Goal: Transaction & Acquisition: Obtain resource

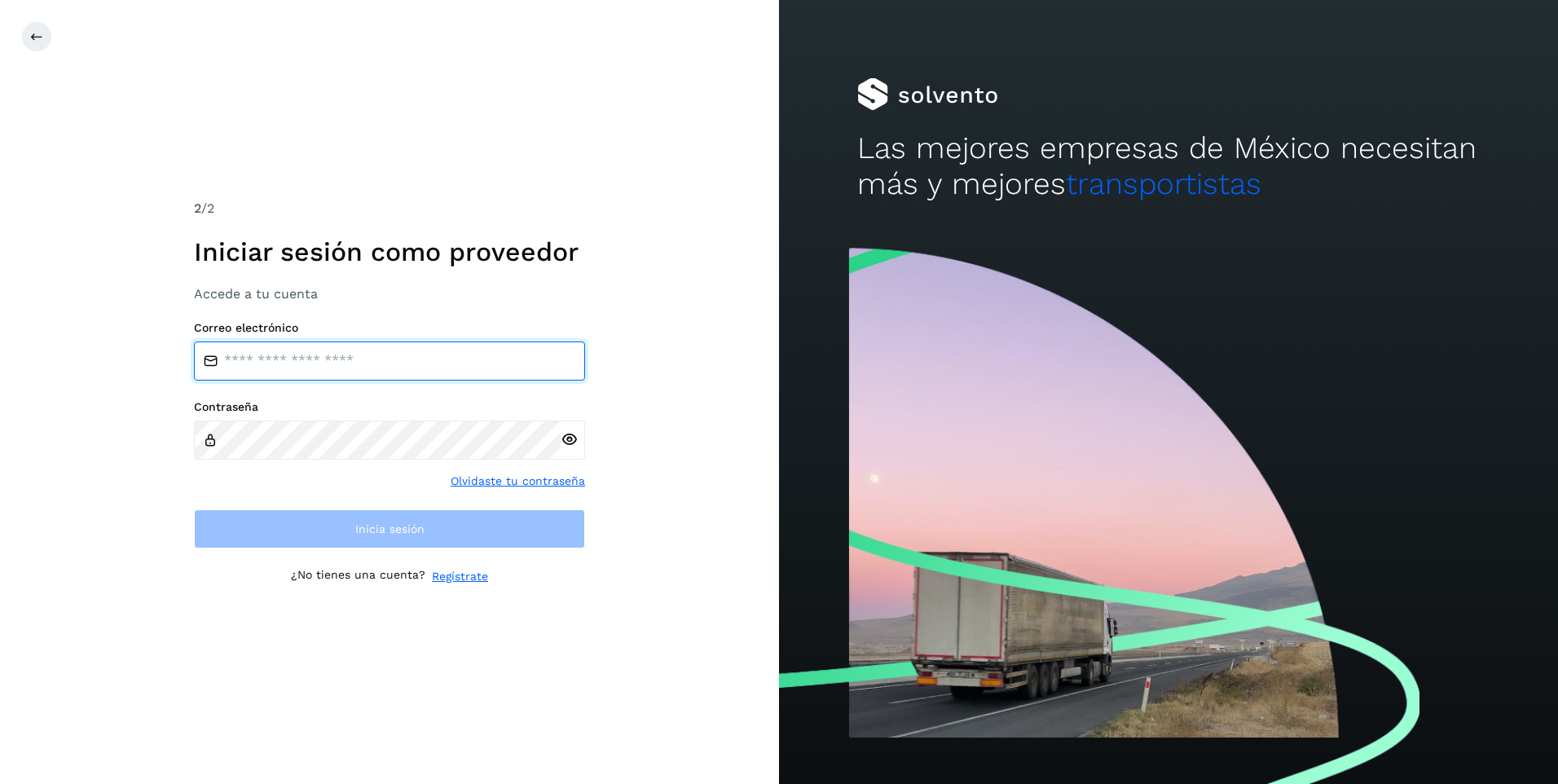
click at [315, 364] on input "email" at bounding box center [390, 361] width 391 height 39
type input "**********"
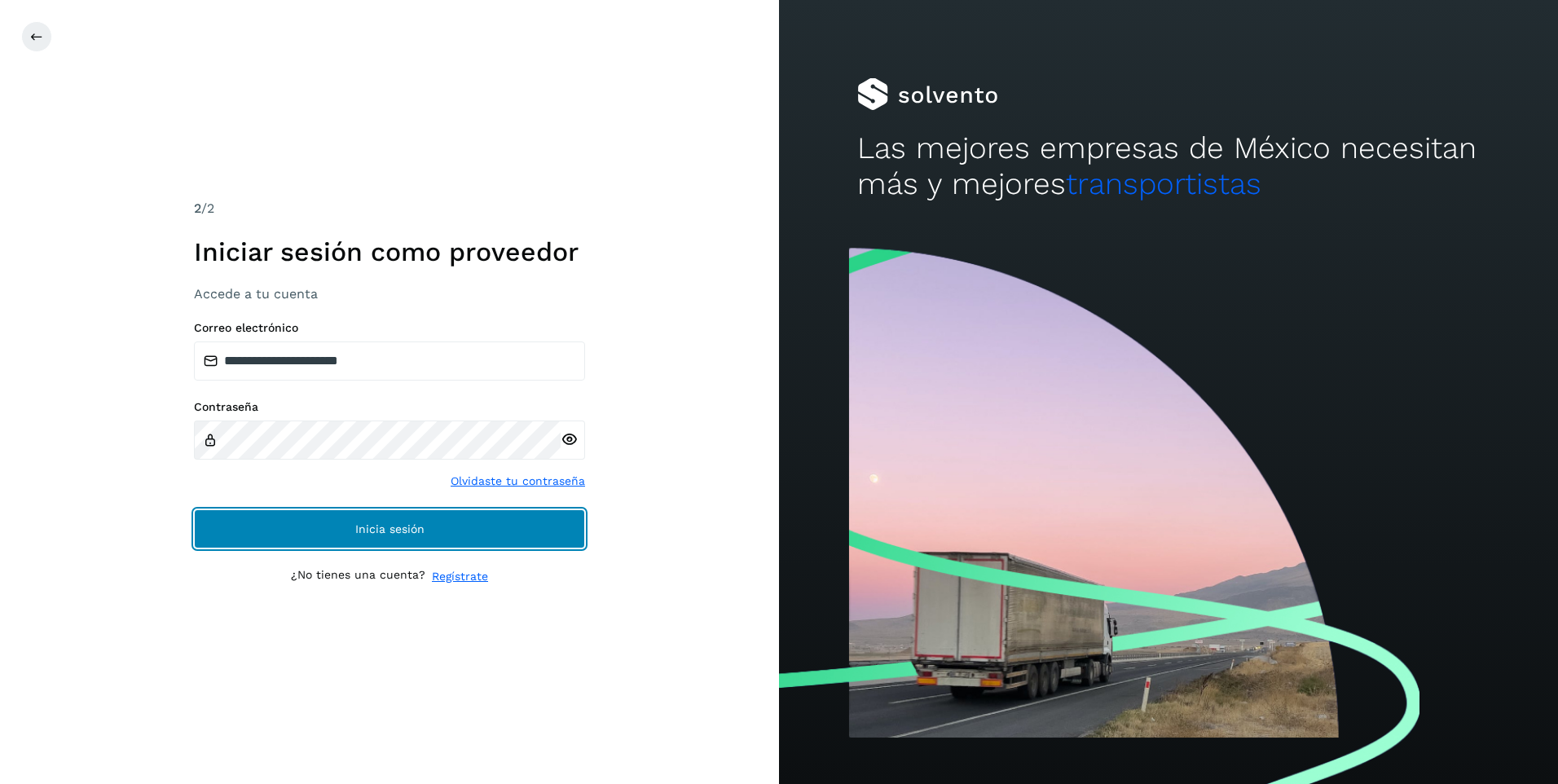
click at [374, 524] on span "Inicia sesión" at bounding box center [390, 529] width 70 height 12
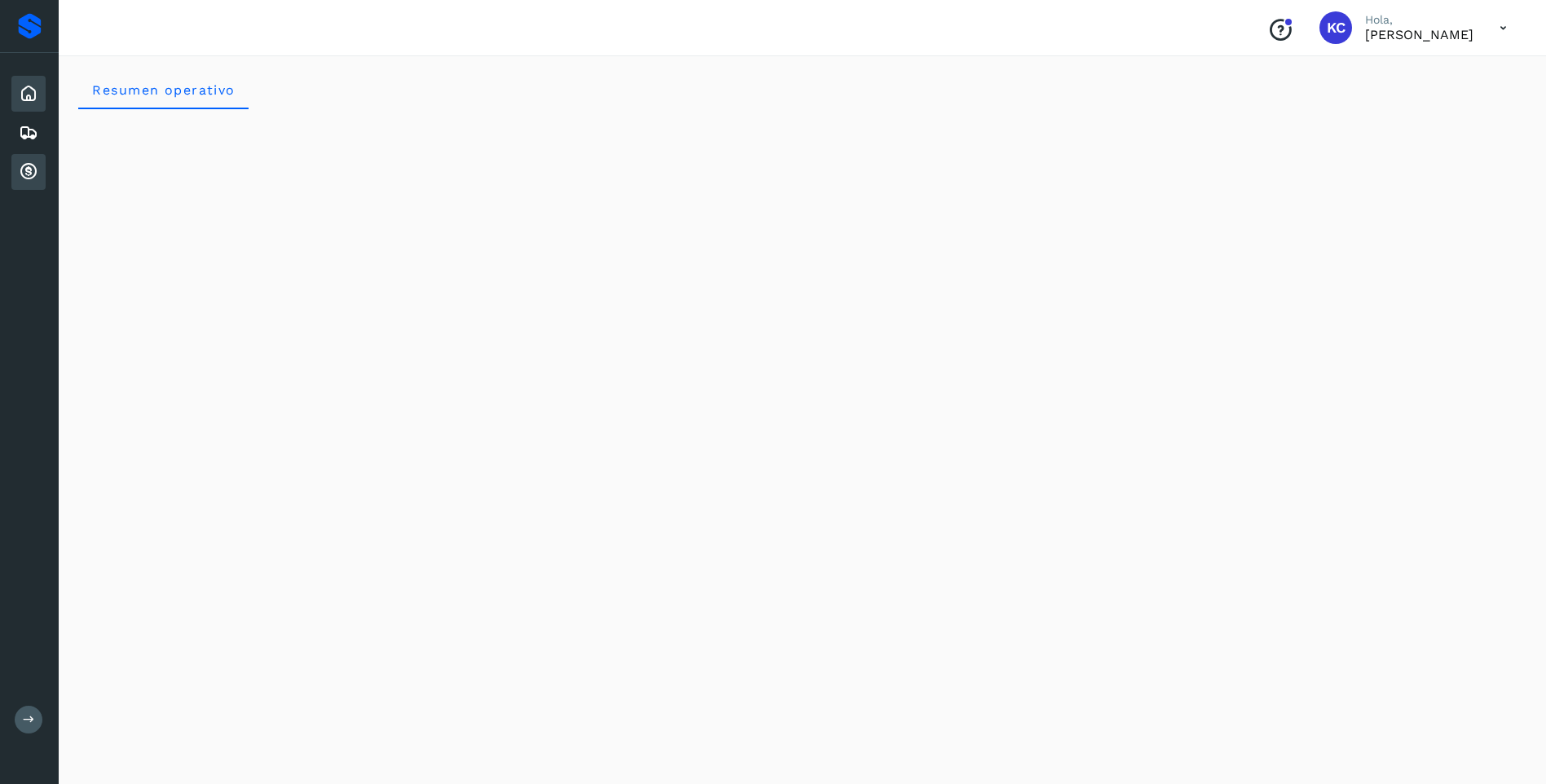
click at [23, 172] on icon at bounding box center [28, 172] width 19 height 19
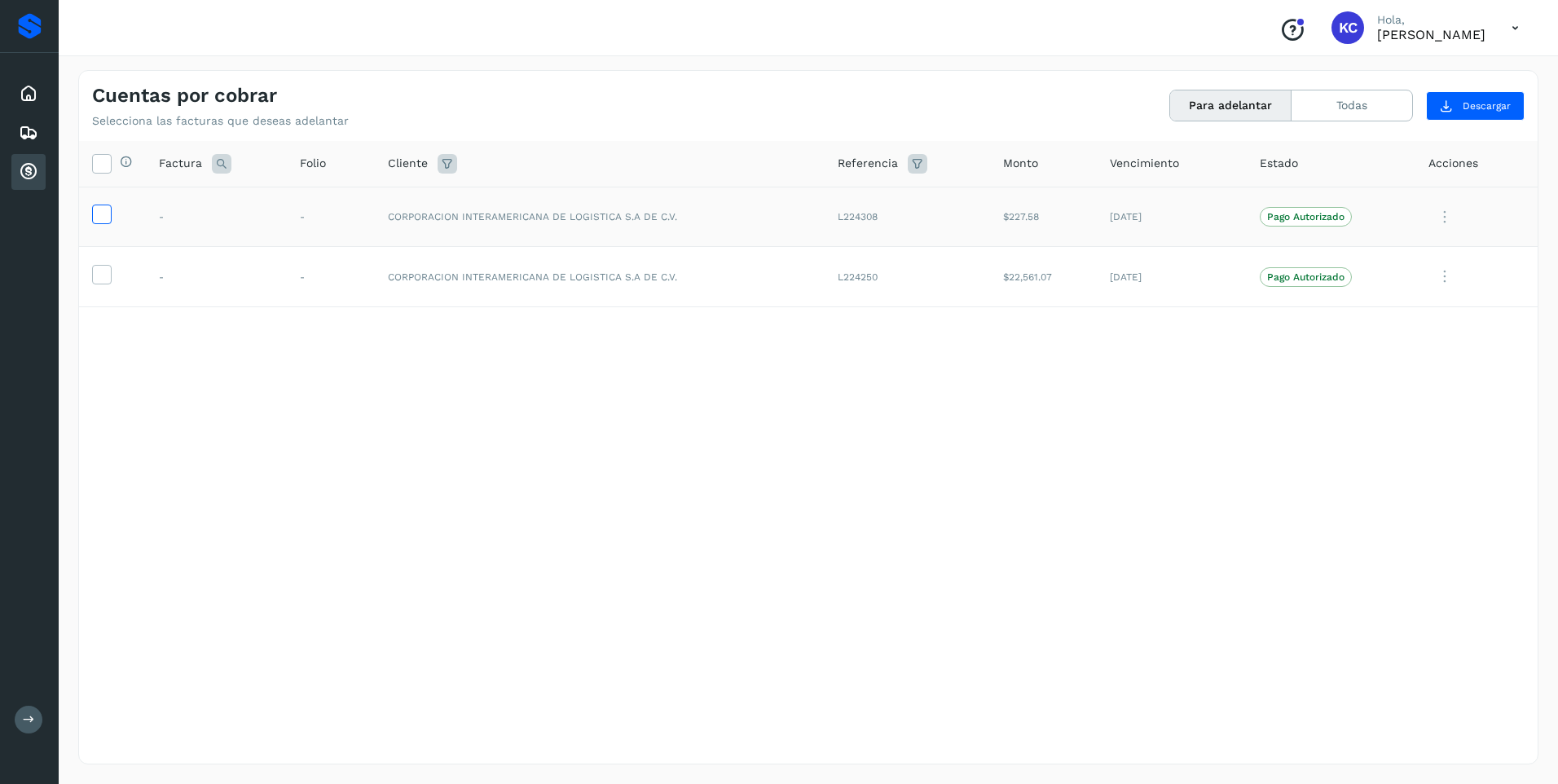
click at [95, 215] on icon at bounding box center [101, 213] width 17 height 17
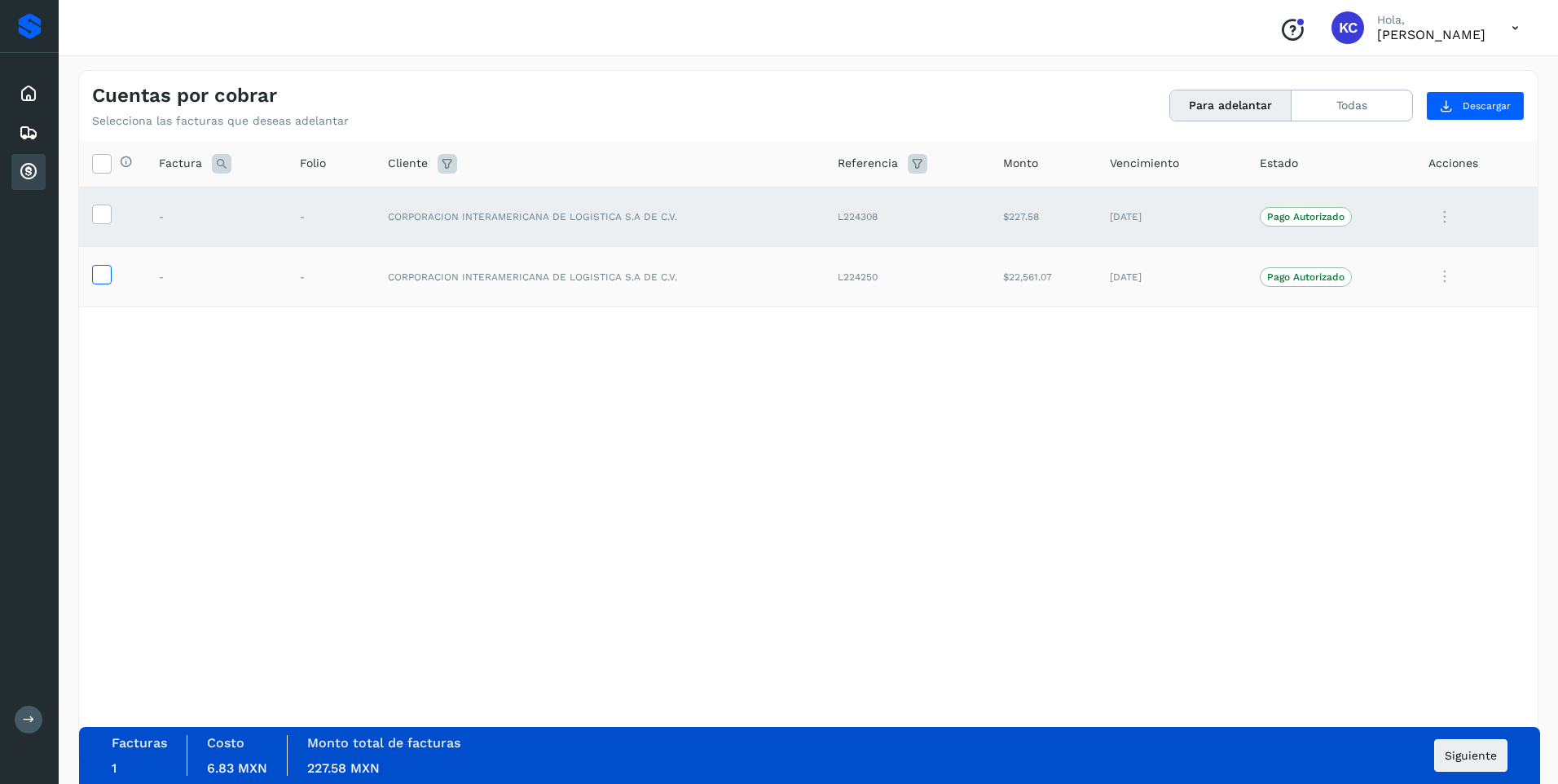
click at [101, 272] on icon at bounding box center [101, 273] width 17 height 17
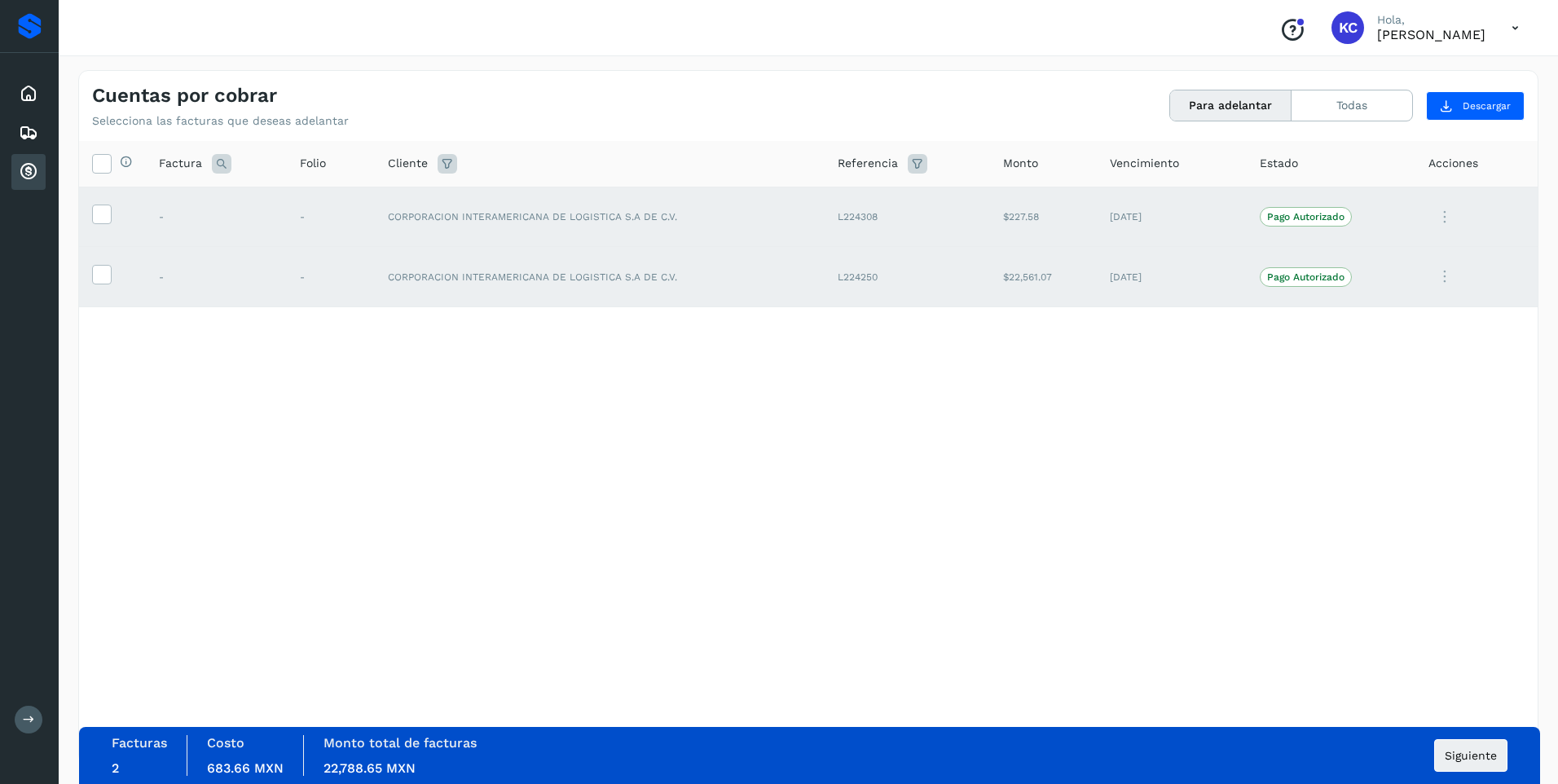
click at [585, 473] on div "Selecciona todas las facturas disponibles para adelanto Factura Folio Cliente R…" at bounding box center [807, 418] width 1458 height 555
click at [1465, 748] on button "Siguiente" at bounding box center [1471, 755] width 74 height 33
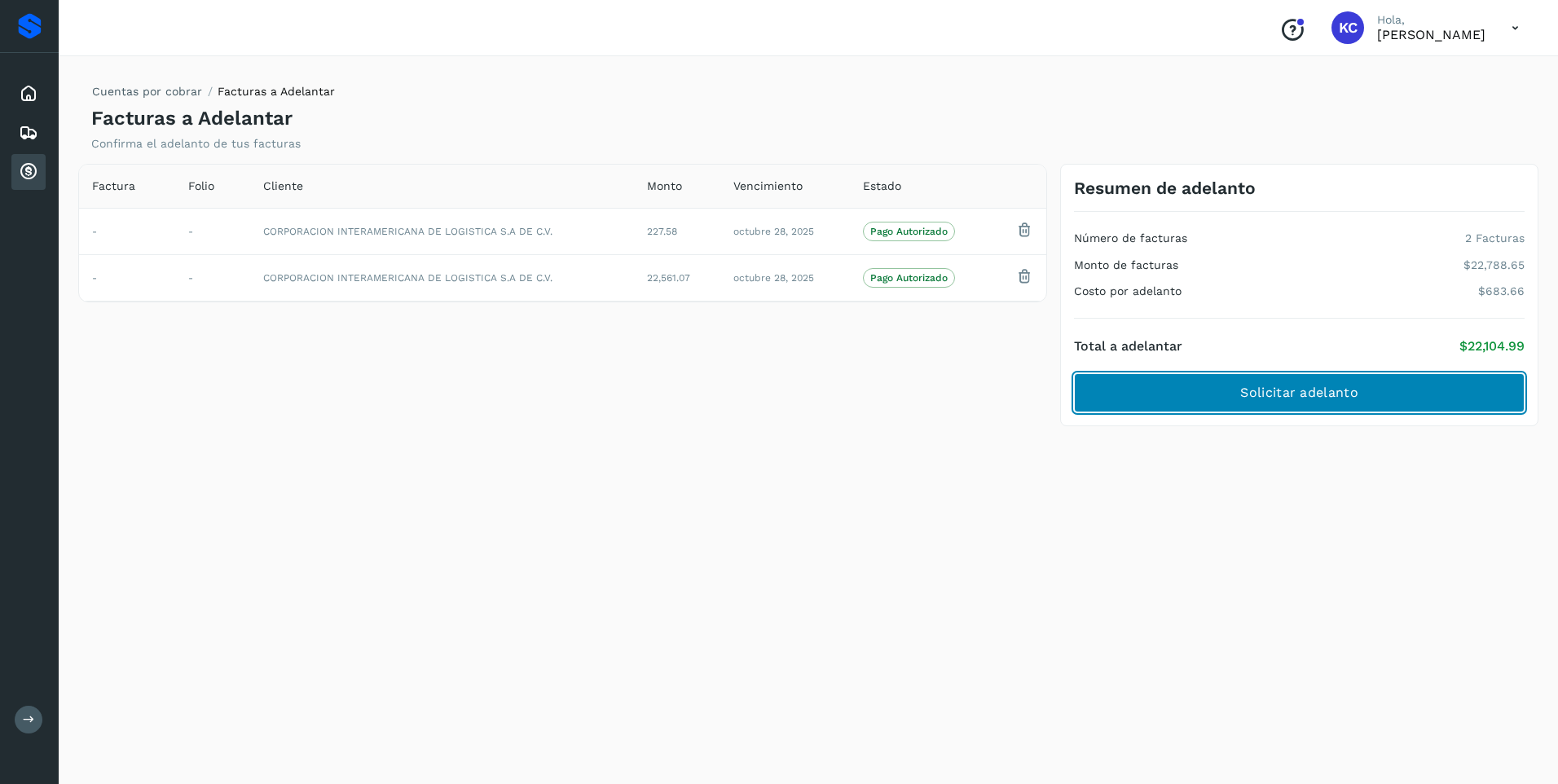
click at [1302, 388] on span "Solicitar adelanto" at bounding box center [1299, 392] width 117 height 18
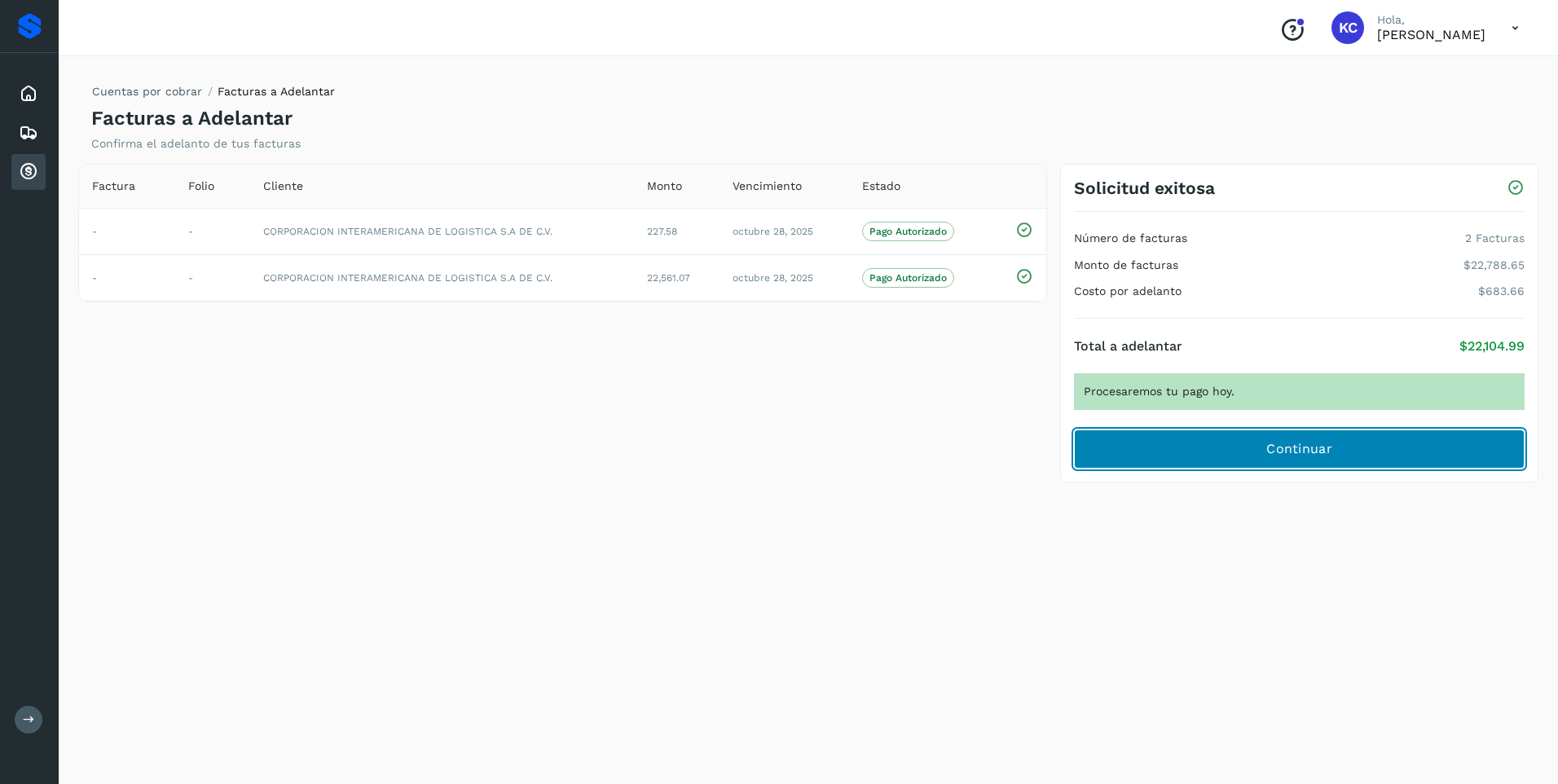
click at [1292, 449] on span "Continuar" at bounding box center [1299, 448] width 66 height 18
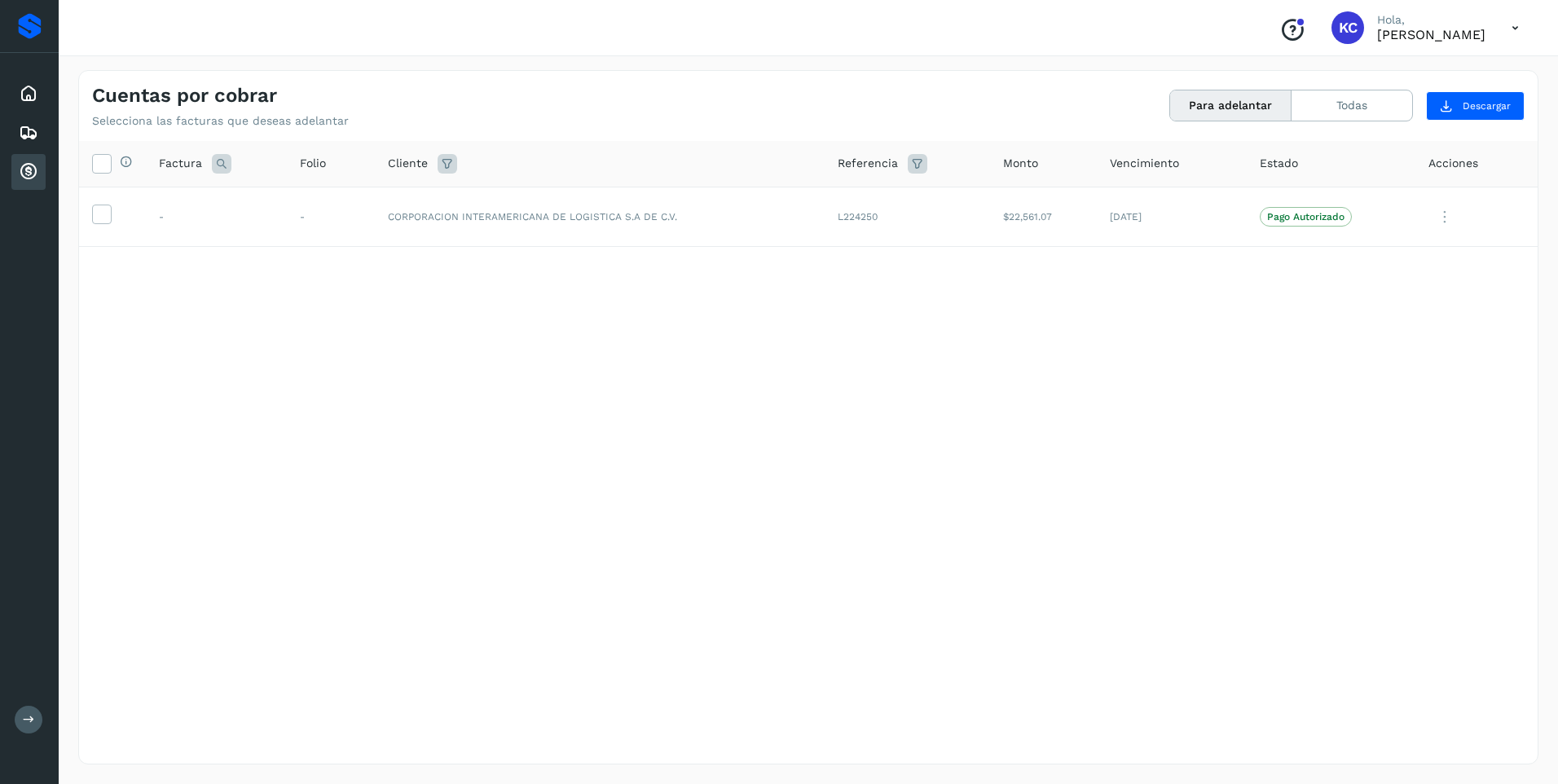
click at [973, 509] on div "Selecciona todas las facturas disponibles para adelanto Factura Folio Cliente R…" at bounding box center [807, 418] width 1458 height 555
click at [25, 169] on icon at bounding box center [28, 172] width 19 height 19
click at [106, 216] on icon at bounding box center [101, 213] width 17 height 17
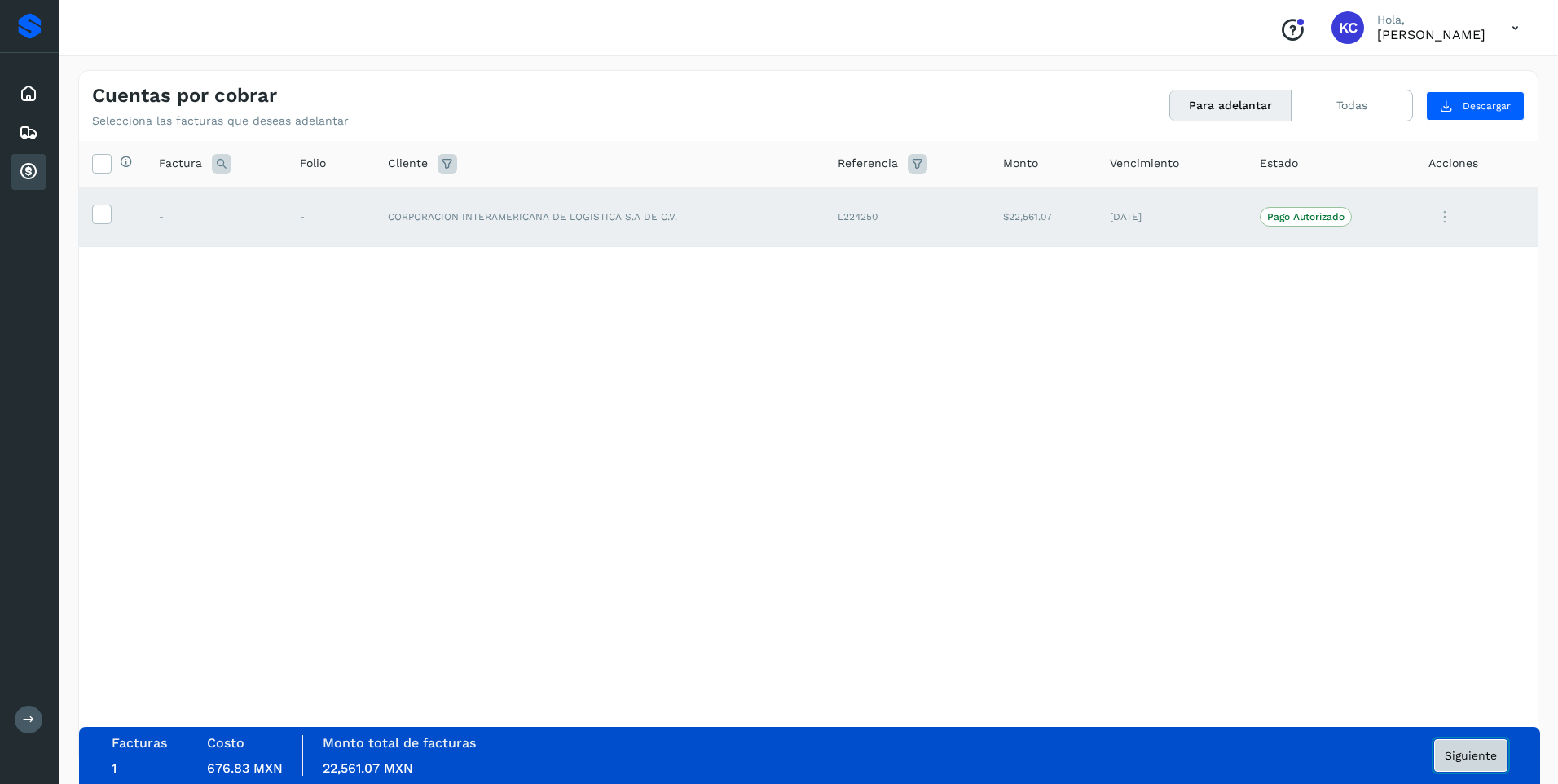
click at [1478, 745] on button "Siguiente" at bounding box center [1471, 755] width 74 height 33
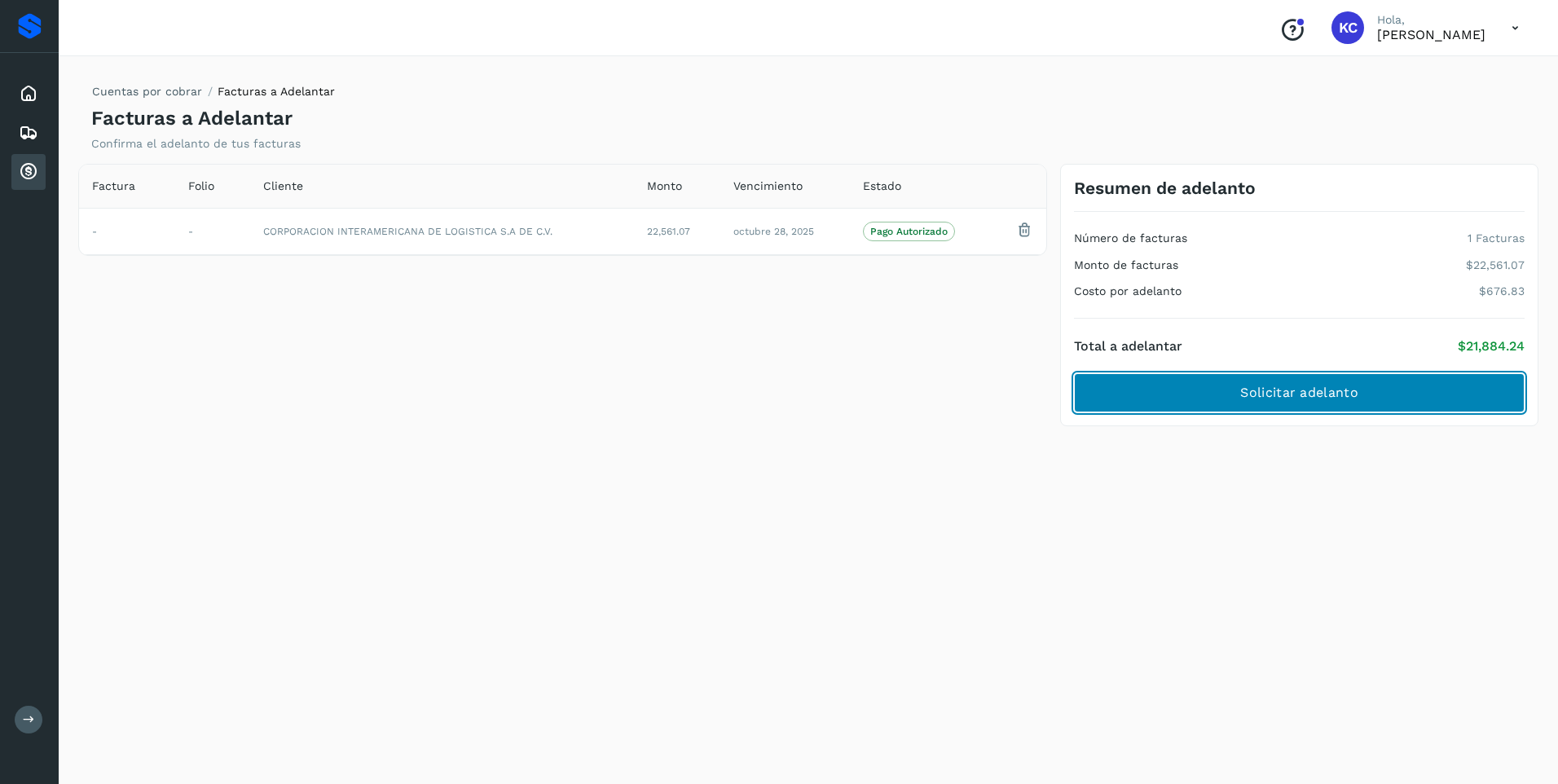
click at [1342, 394] on span "Solicitar adelanto" at bounding box center [1299, 392] width 117 height 18
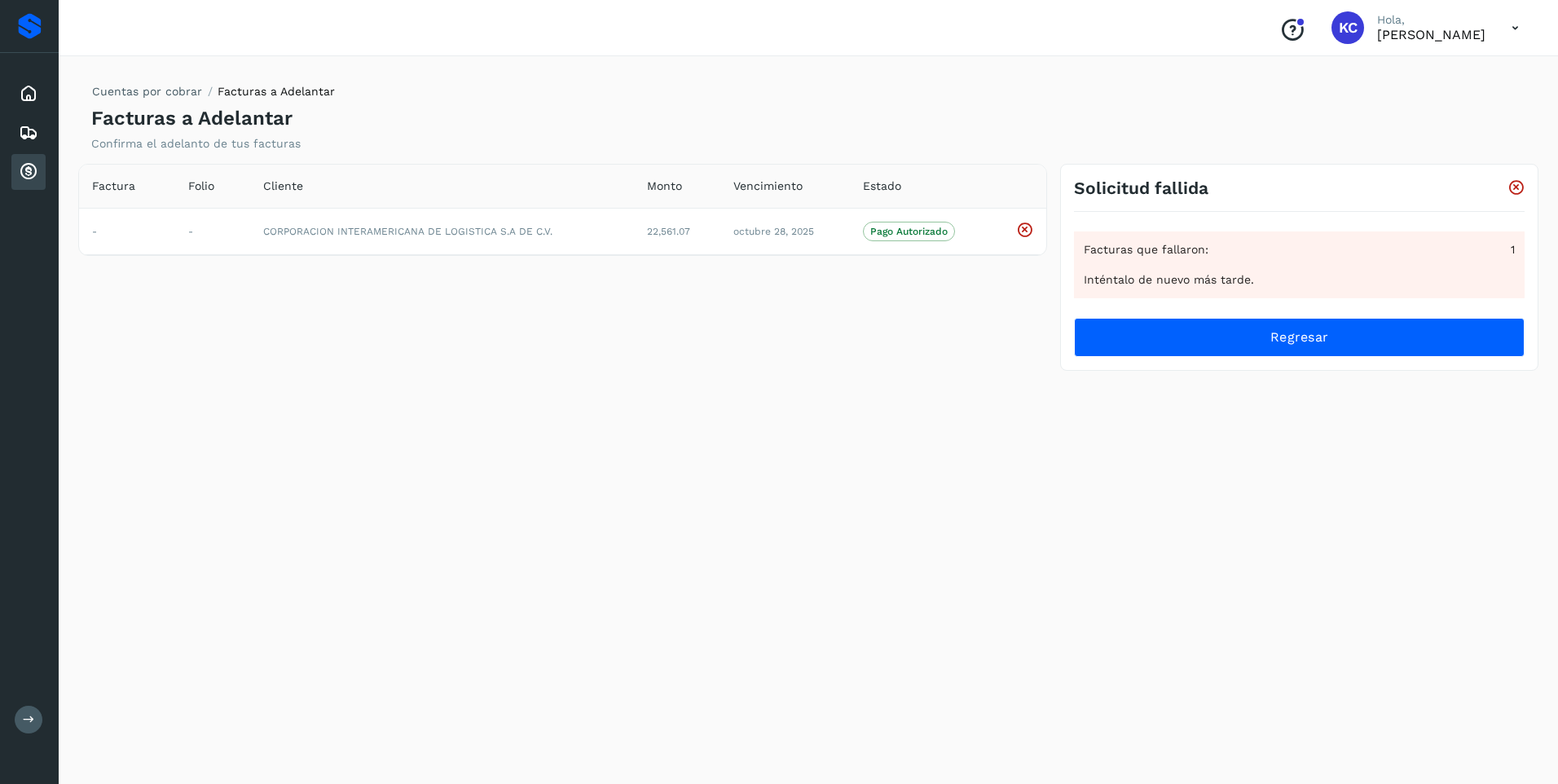
click at [837, 456] on div "Cuentas por cobrar Facturas a Adelantar Facturas a Adelantar Confirma el adelan…" at bounding box center [807, 417] width 1460 height 694
click at [1516, 187] on icon at bounding box center [1516, 188] width 17 height 17
click at [30, 90] on icon at bounding box center [28, 93] width 19 height 19
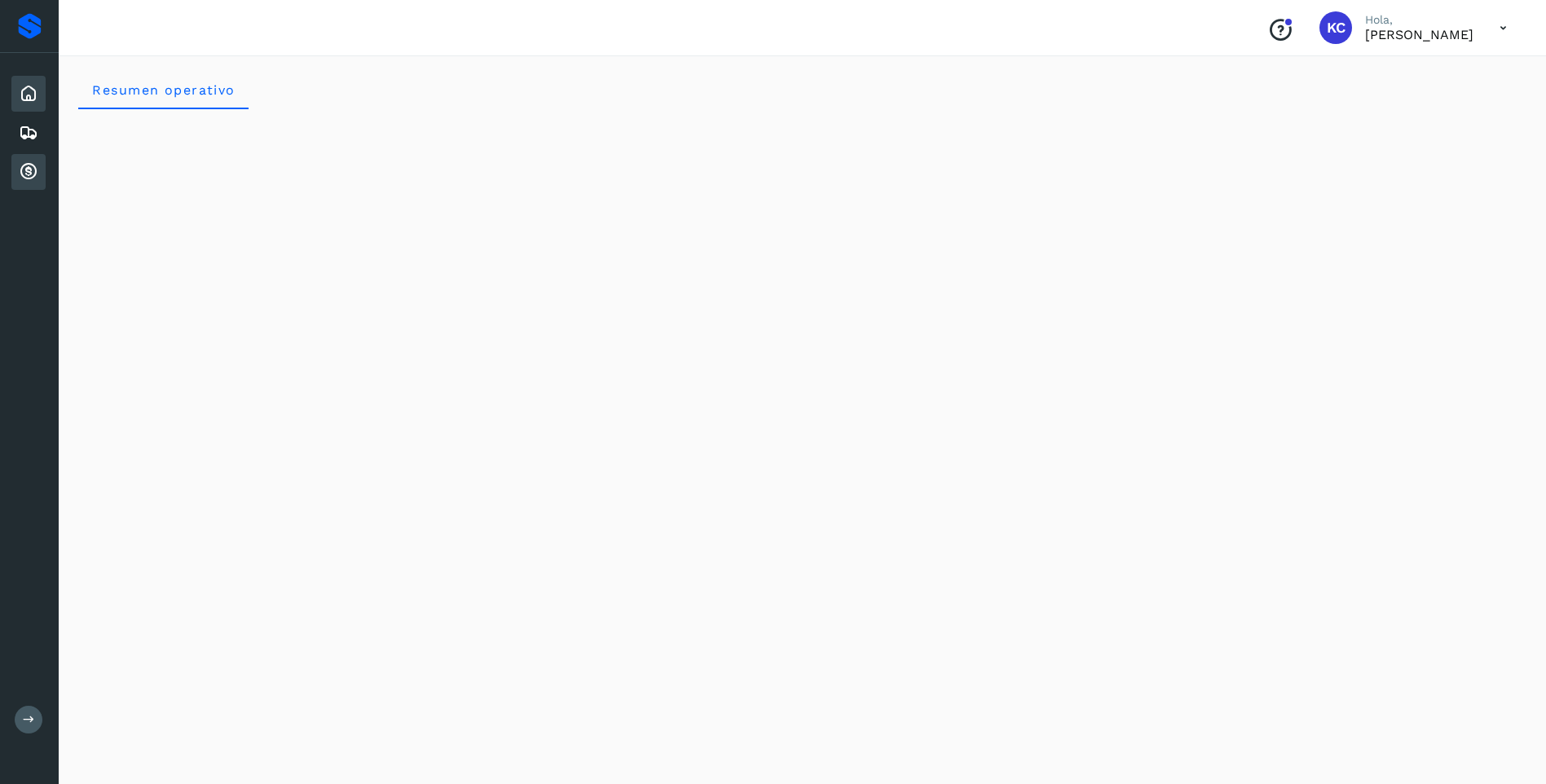
click at [31, 166] on icon at bounding box center [28, 172] width 19 height 19
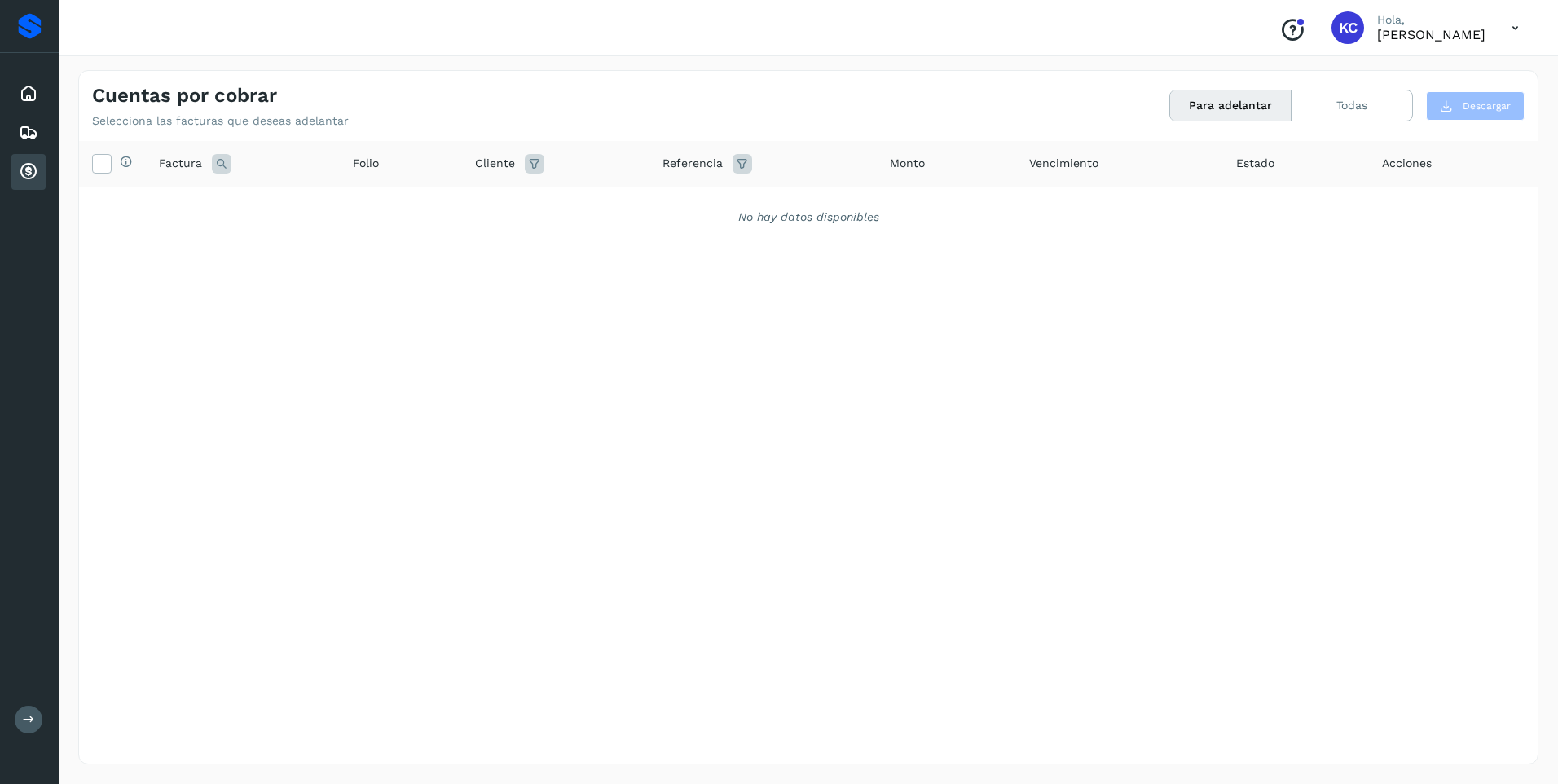
click at [1514, 25] on icon at bounding box center [1515, 28] width 34 height 34
click at [1452, 72] on div "Cerrar sesión" at bounding box center [1434, 73] width 194 height 31
